Goal: Task Accomplishment & Management: Manage account settings

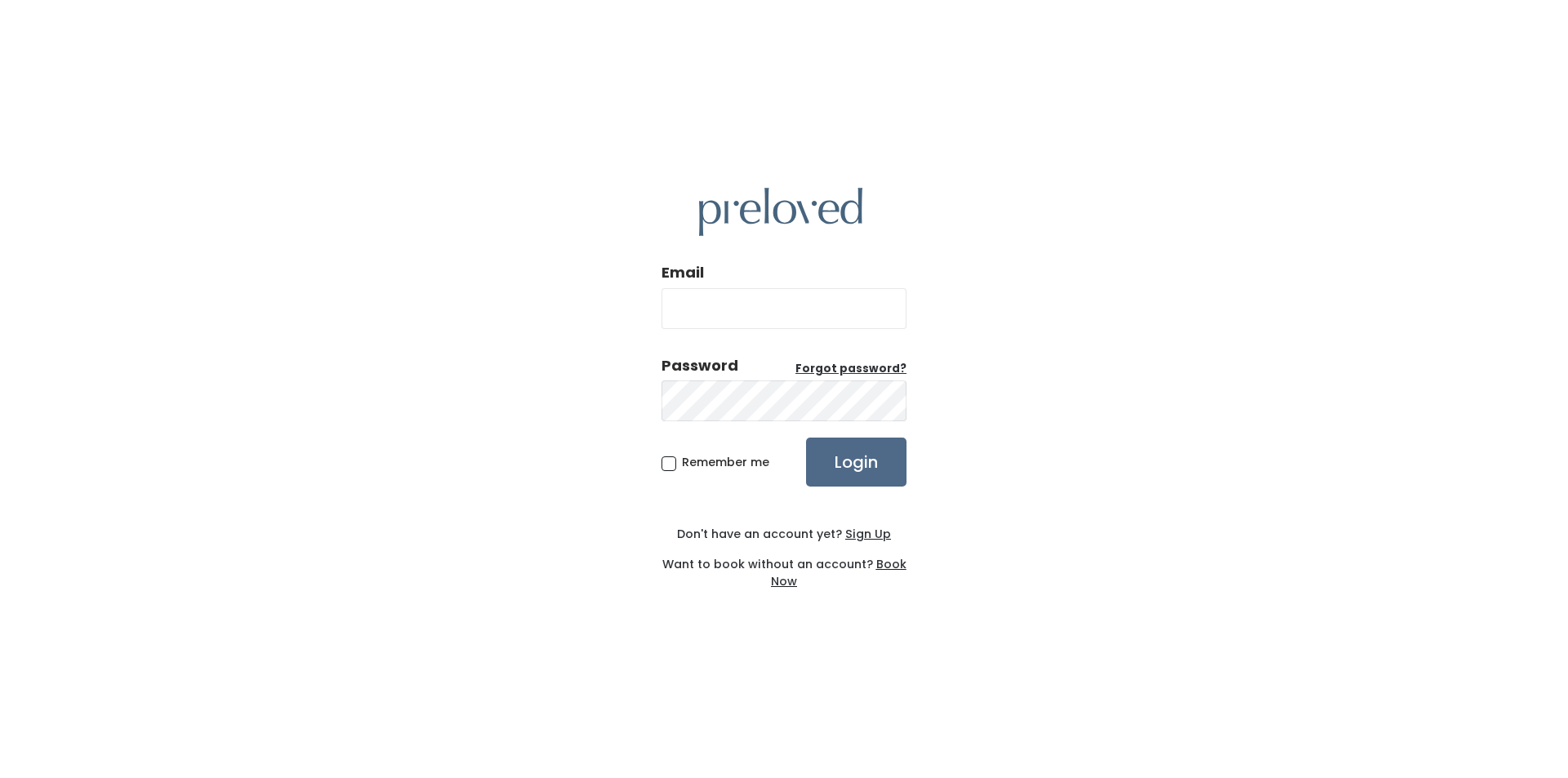
type input "[EMAIL_ADDRESS][DOMAIN_NAME]"
click at [848, 462] on input "Login" at bounding box center [856, 462] width 100 height 49
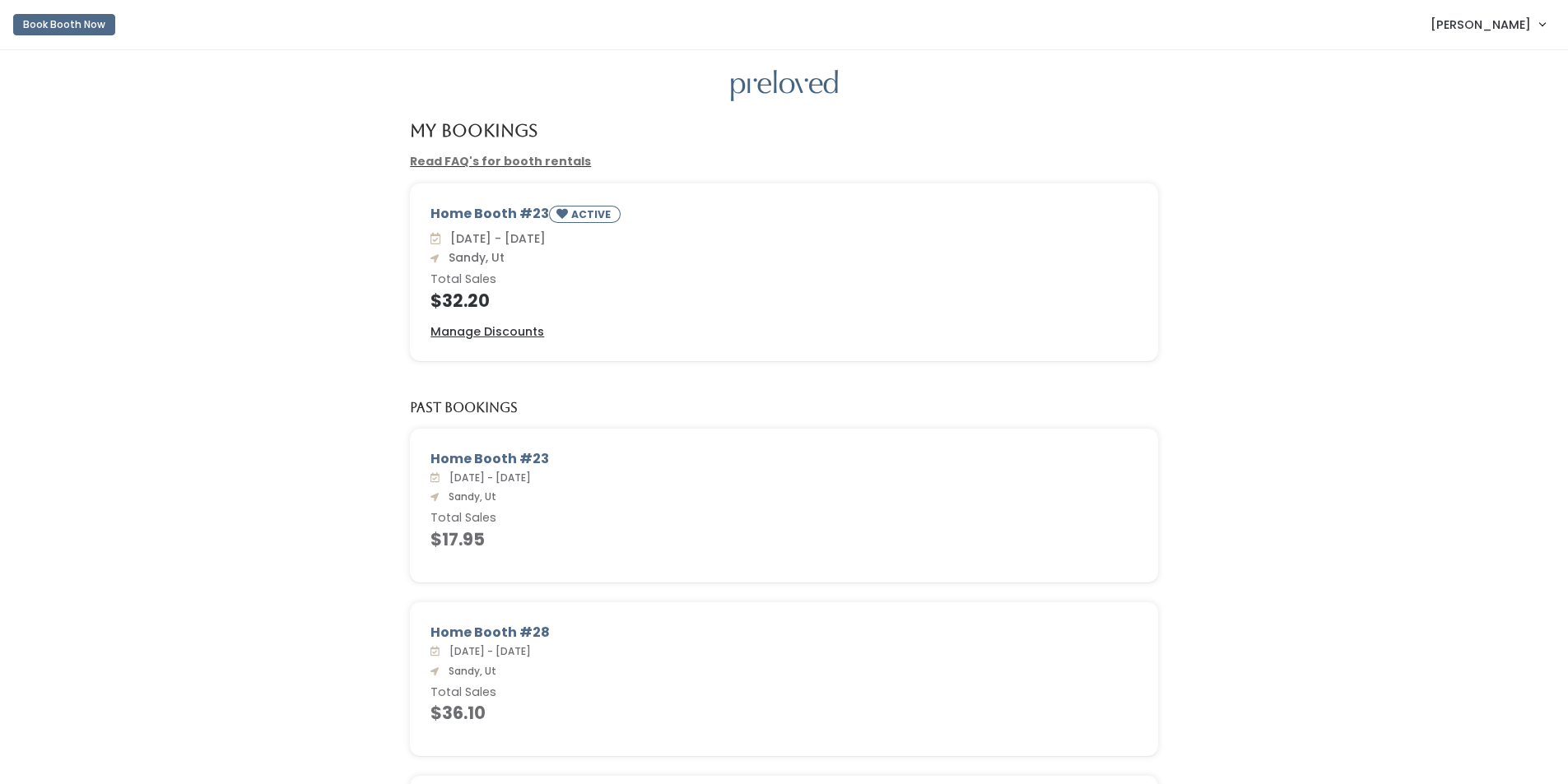
click at [1519, 22] on span "Jackie Sweeden" at bounding box center [1480, 24] width 100 height 18
click at [1473, 137] on button "Logout" at bounding box center [1487, 138] width 147 height 30
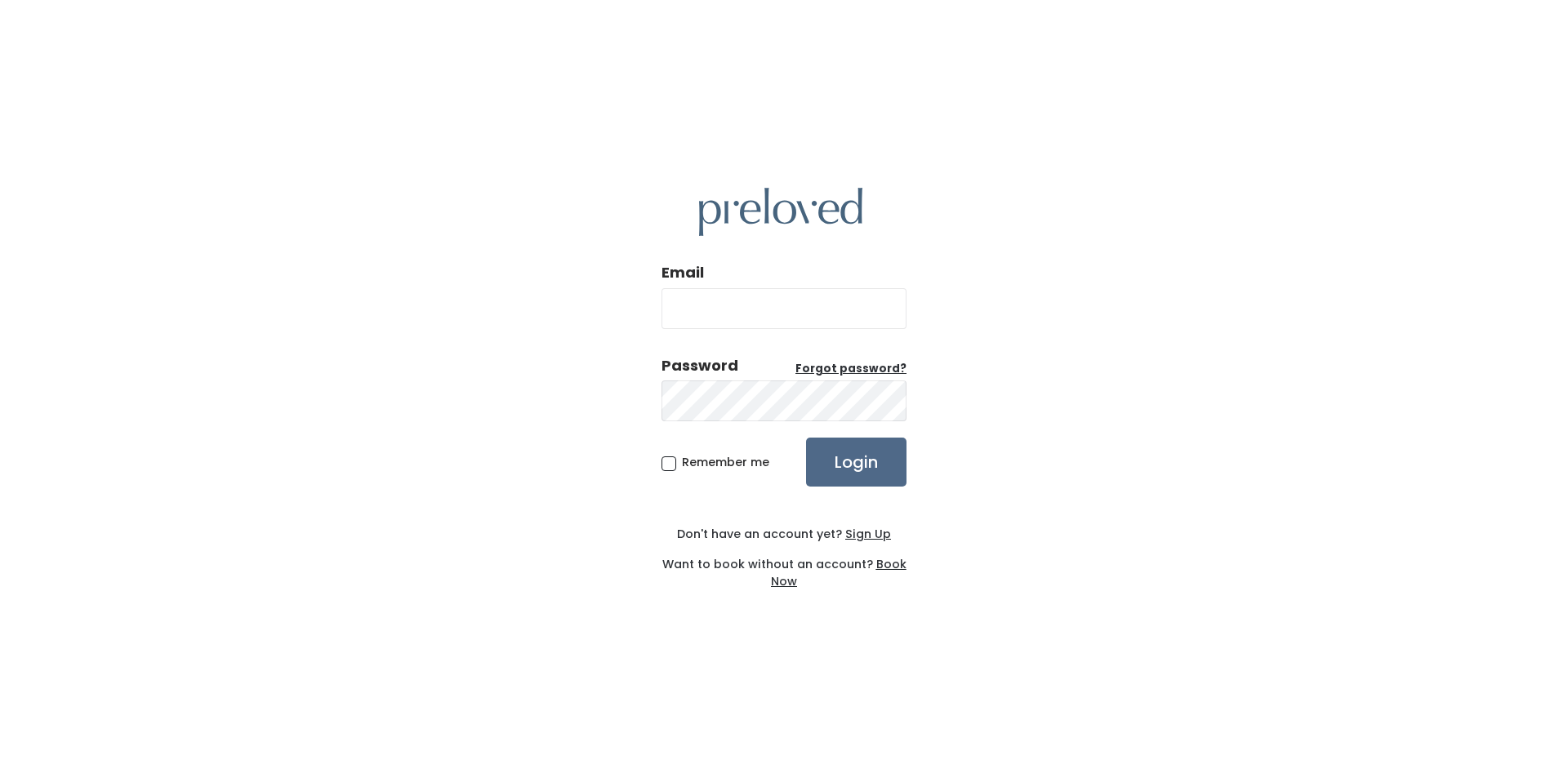
type input "[EMAIL_ADDRESS][DOMAIN_NAME]"
click at [876, 457] on input "Login" at bounding box center [856, 462] width 100 height 49
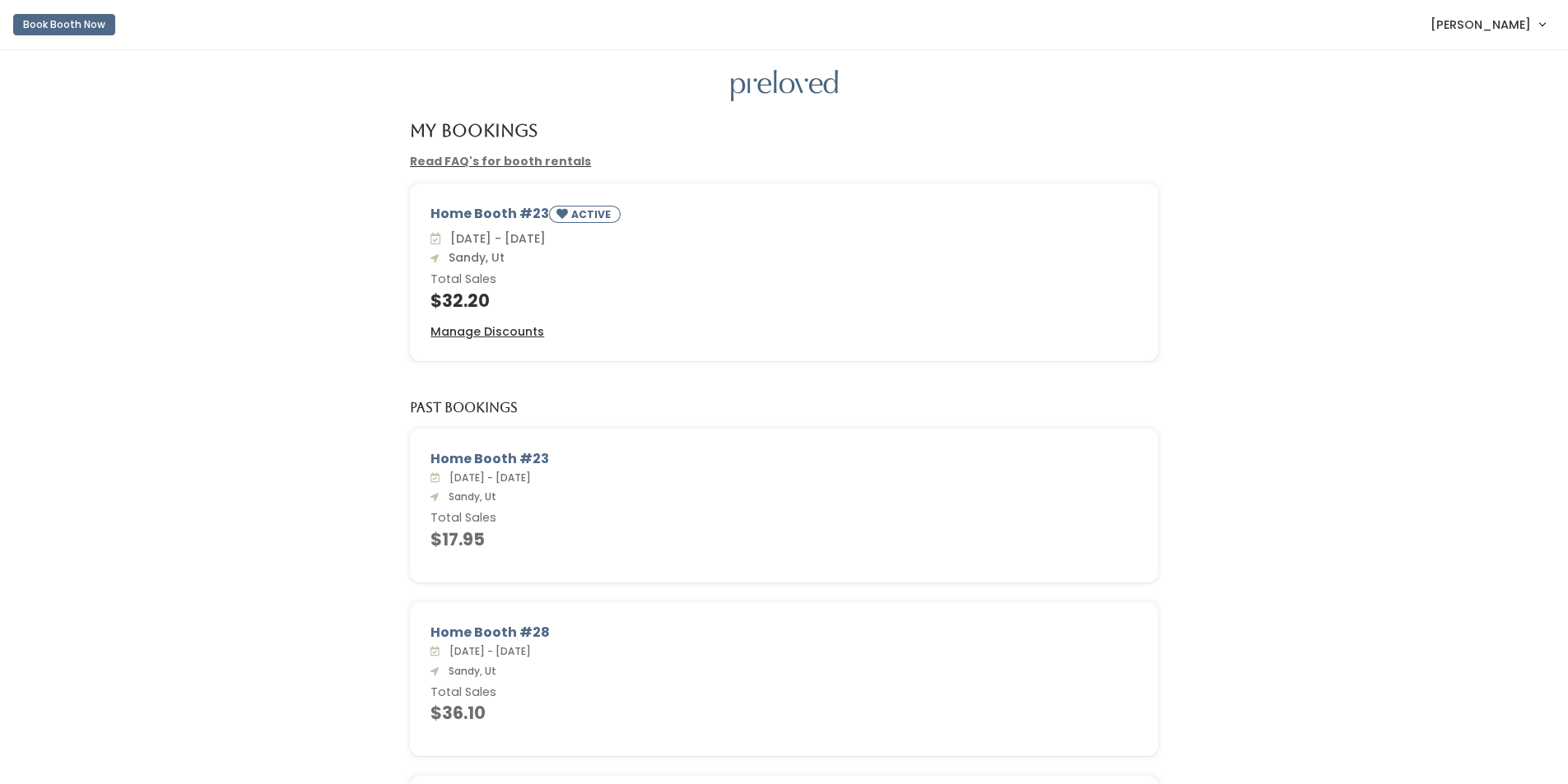
click at [1508, 25] on span "[PERSON_NAME]" at bounding box center [1480, 24] width 100 height 18
click at [1461, 135] on button "Logout" at bounding box center [1487, 138] width 147 height 30
